Goal: Transaction & Acquisition: Download file/media

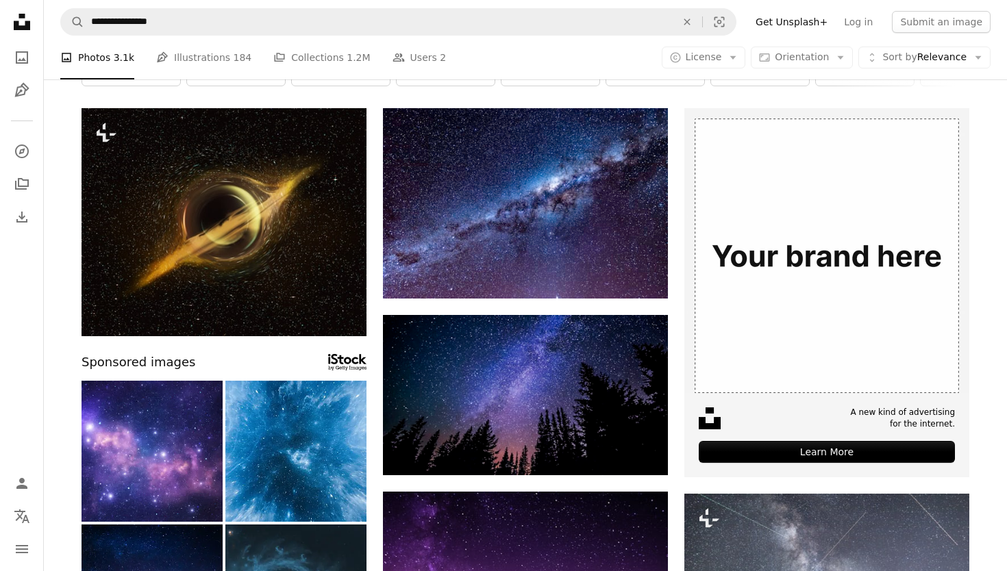
scroll to position [116, 0]
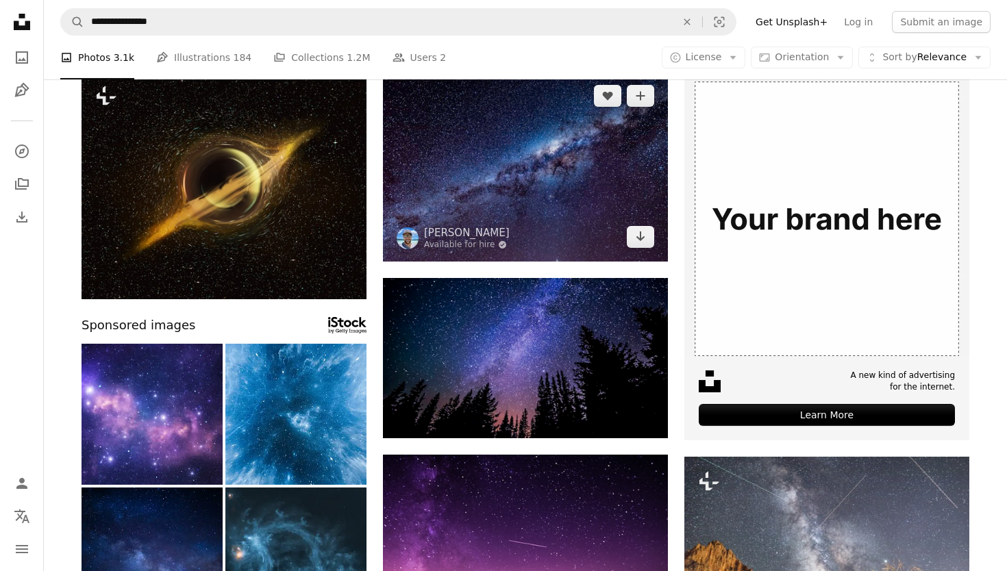
click at [472, 175] on img at bounding box center [525, 166] width 285 height 190
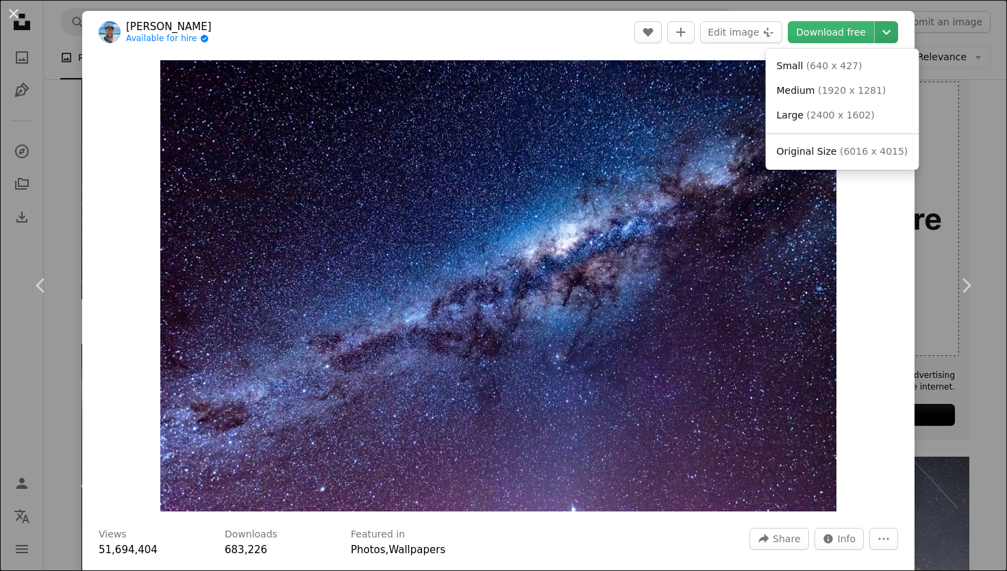
click at [892, 31] on icon "Chevron down" at bounding box center [886, 32] width 22 height 16
click at [821, 147] on span "Original Size" at bounding box center [807, 151] width 60 height 11
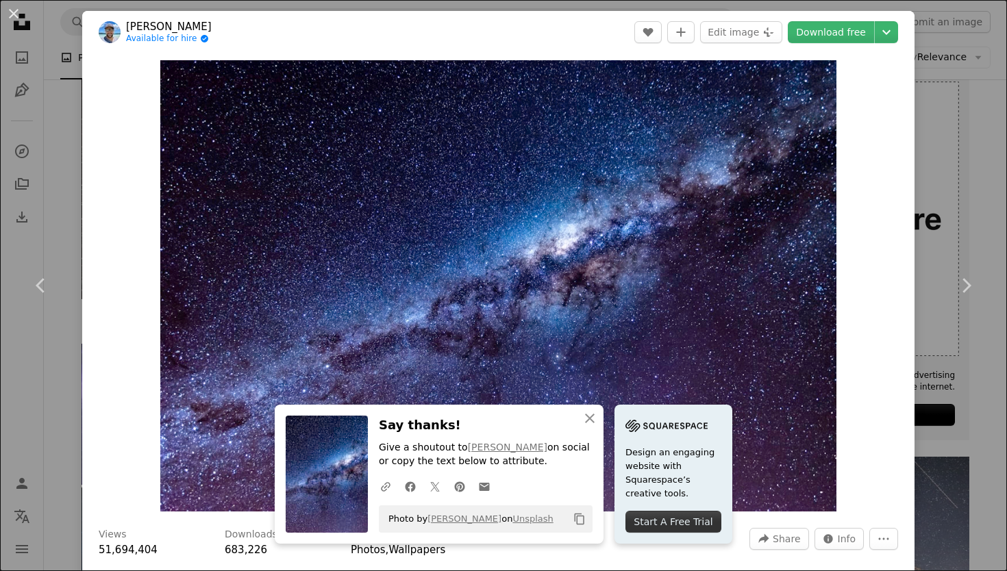
click at [64, 187] on div "An X shape Chevron left Chevron right [PERSON_NAME] Available for hire A checkm…" at bounding box center [503, 285] width 1007 height 571
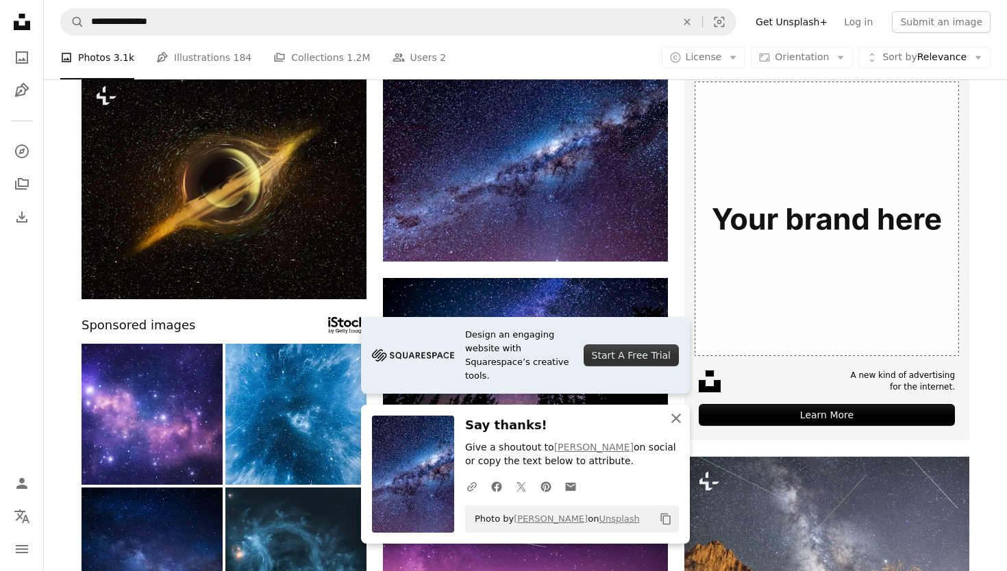
click at [680, 419] on icon "An X shape" at bounding box center [676, 418] width 16 height 16
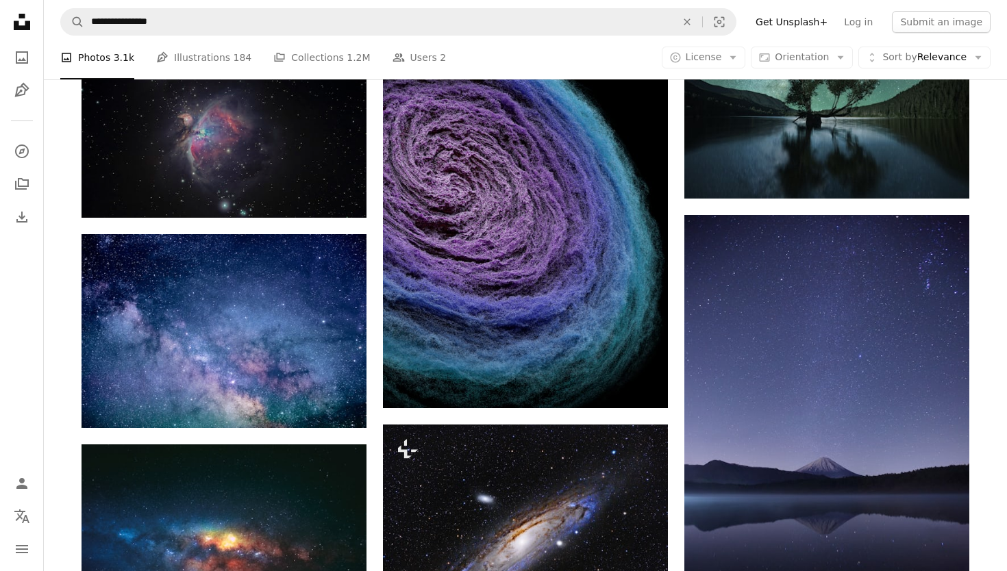
scroll to position [1037, 0]
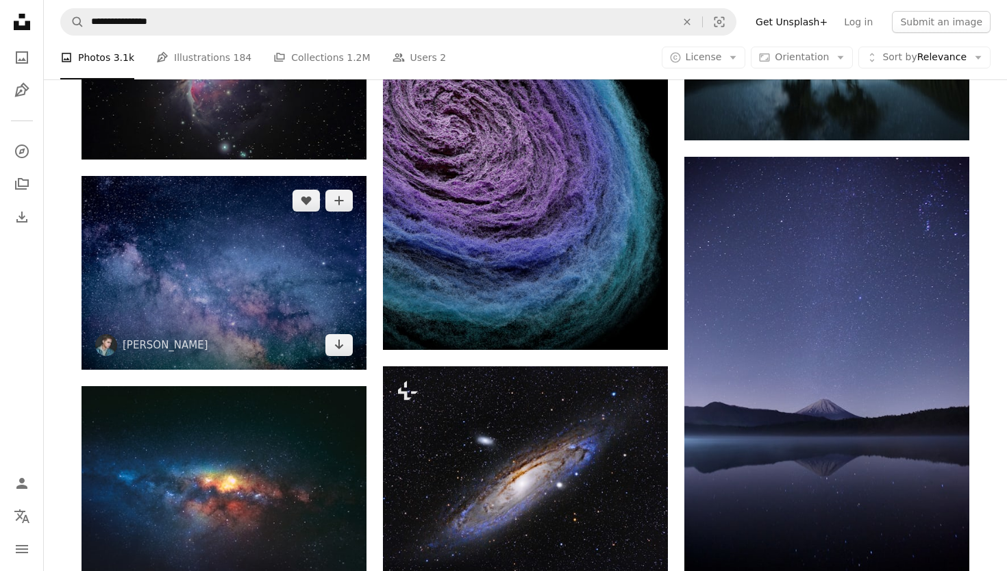
click at [294, 280] on img at bounding box center [223, 273] width 285 height 194
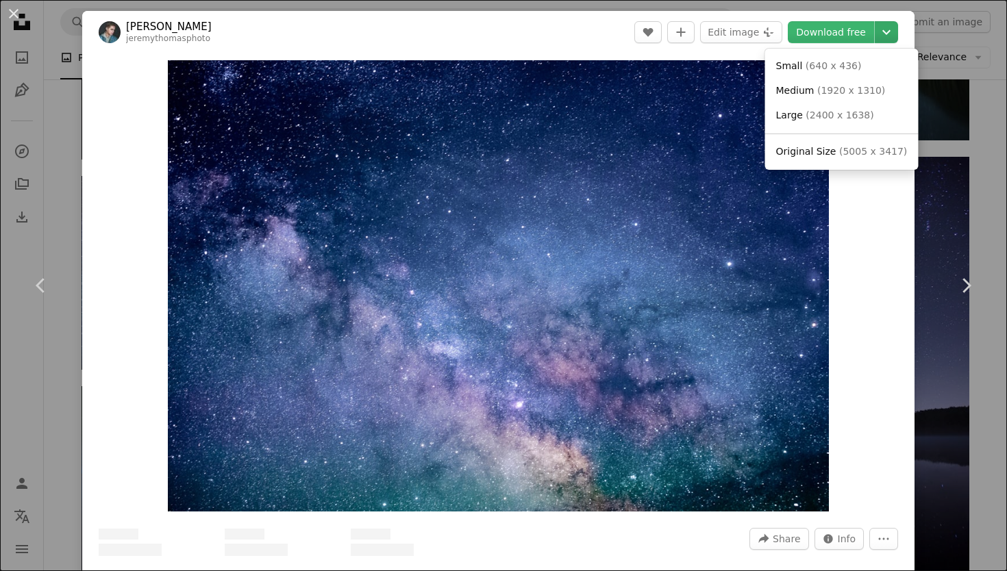
click at [896, 36] on icon "Chevron down" at bounding box center [886, 32] width 22 height 16
click at [865, 147] on span "( 5005 x 3417 )" at bounding box center [873, 151] width 68 height 11
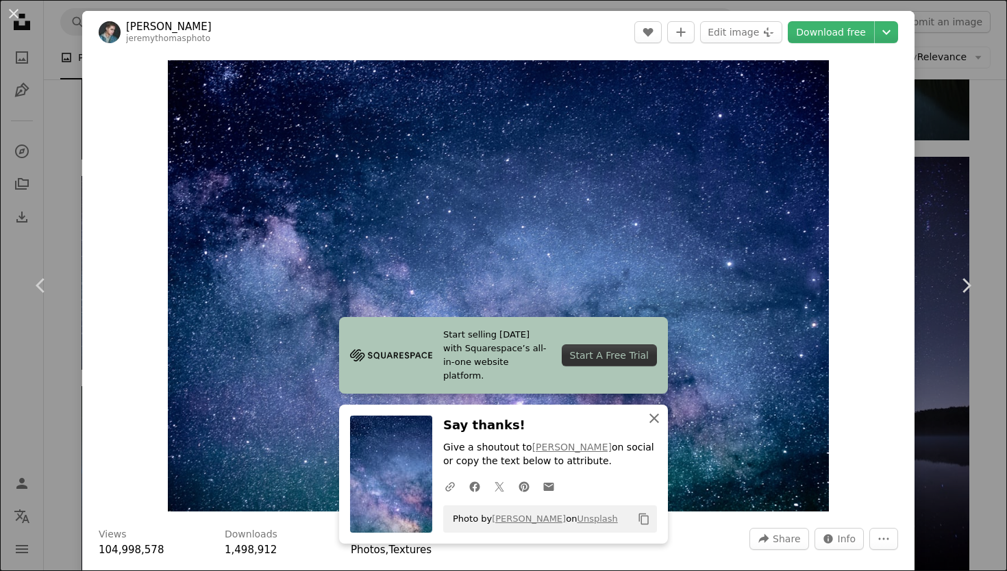
click at [657, 414] on icon "An X shape" at bounding box center [654, 418] width 16 height 16
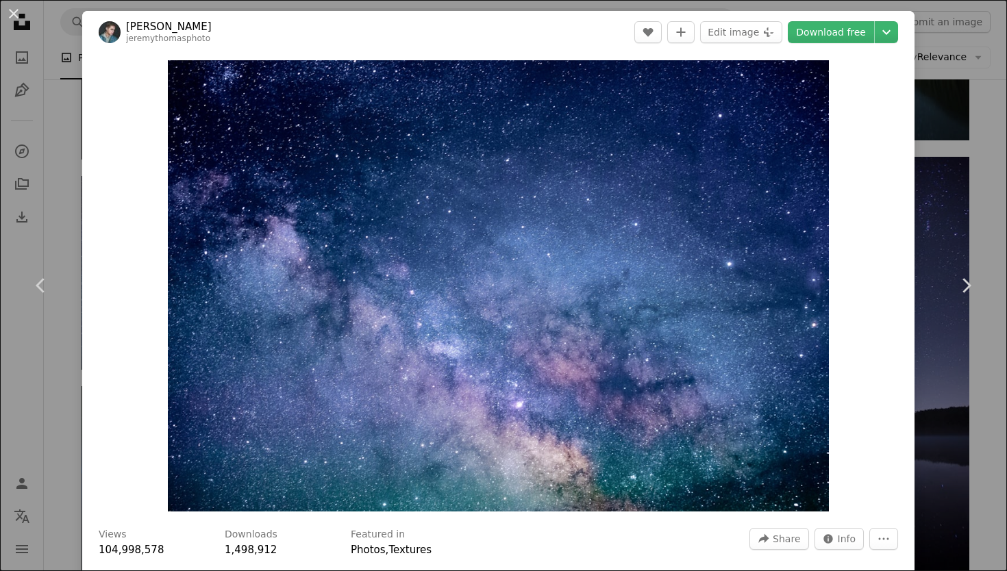
click at [64, 212] on div "An X shape Chevron left Chevron right [PERSON_NAME] jeremythomasphoto A heart A…" at bounding box center [503, 285] width 1007 height 571
